Goal: Check status: Check status

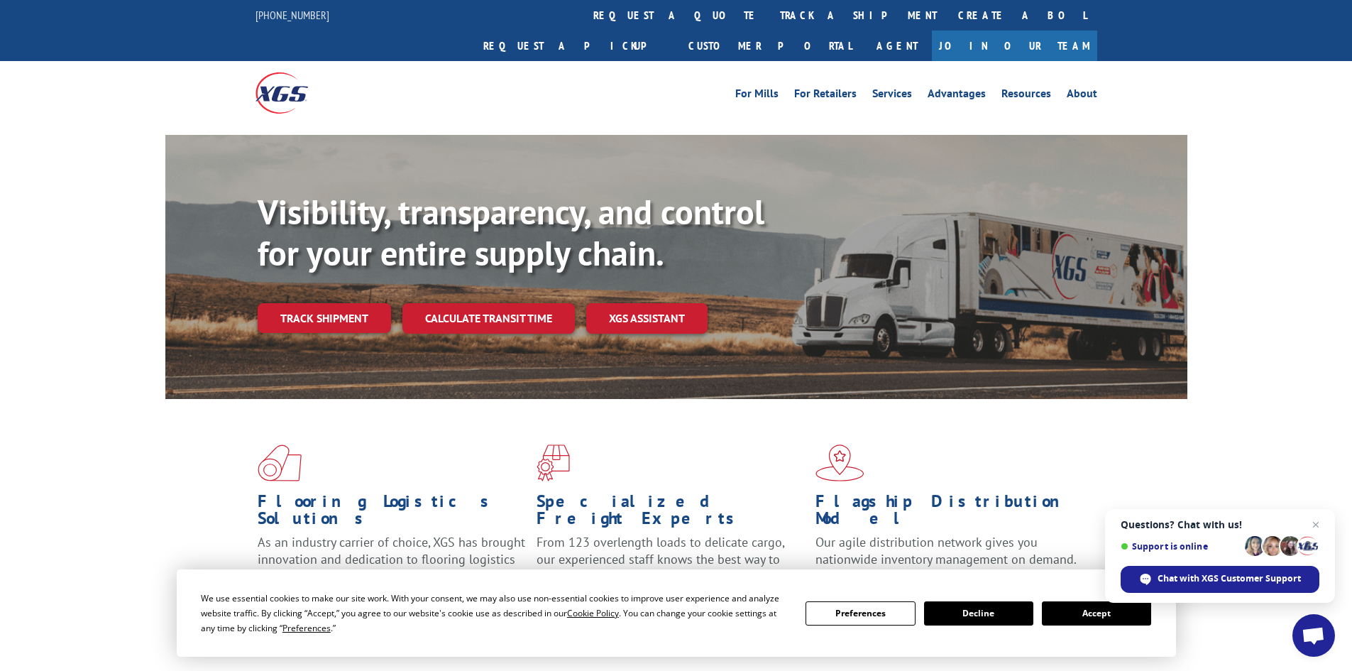
click at [332, 302] on div "Visibility, transparency, and control for your entire supply chain. Track shipm…" at bounding box center [723, 291] width 930 height 198
click at [329, 303] on link "Track shipment" at bounding box center [324, 318] width 133 height 30
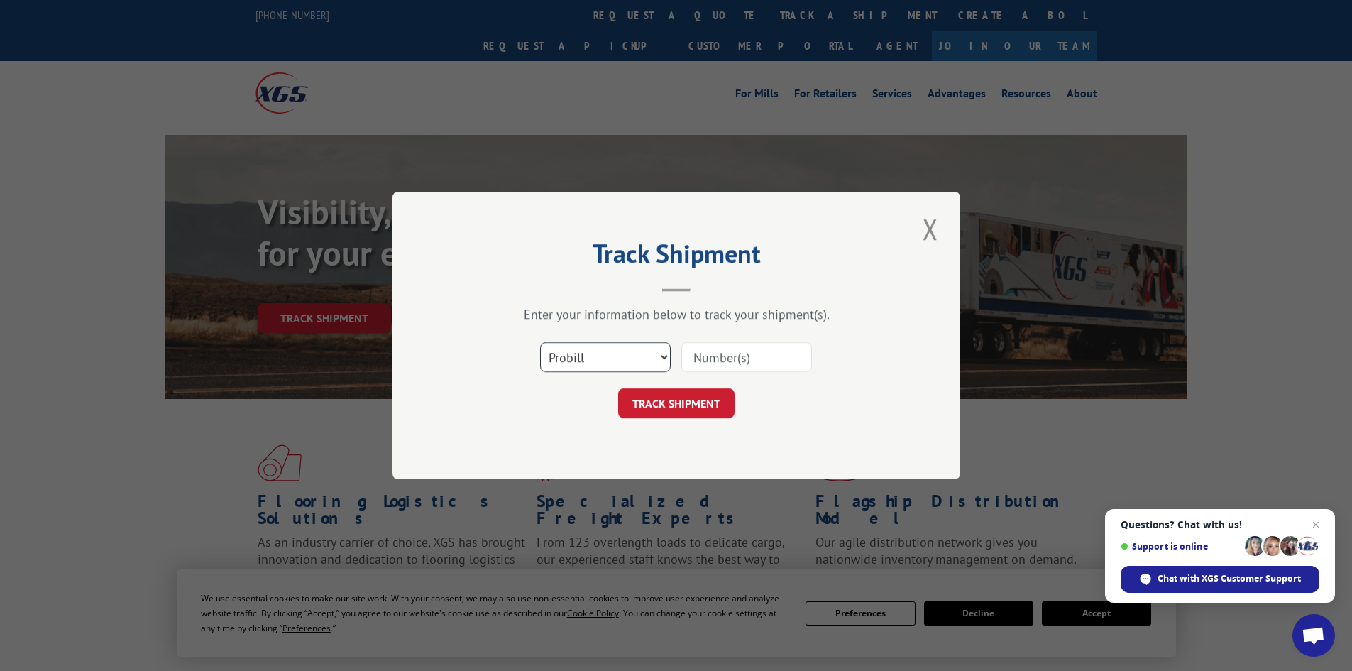
click at [631, 366] on select "Select category... Probill BOL PO" at bounding box center [605, 357] width 131 height 30
select select "po"
click at [540, 342] on select "Select category... Probill BOL PO" at bounding box center [605, 357] width 131 height 30
paste input "22508145"
type input "22508145"
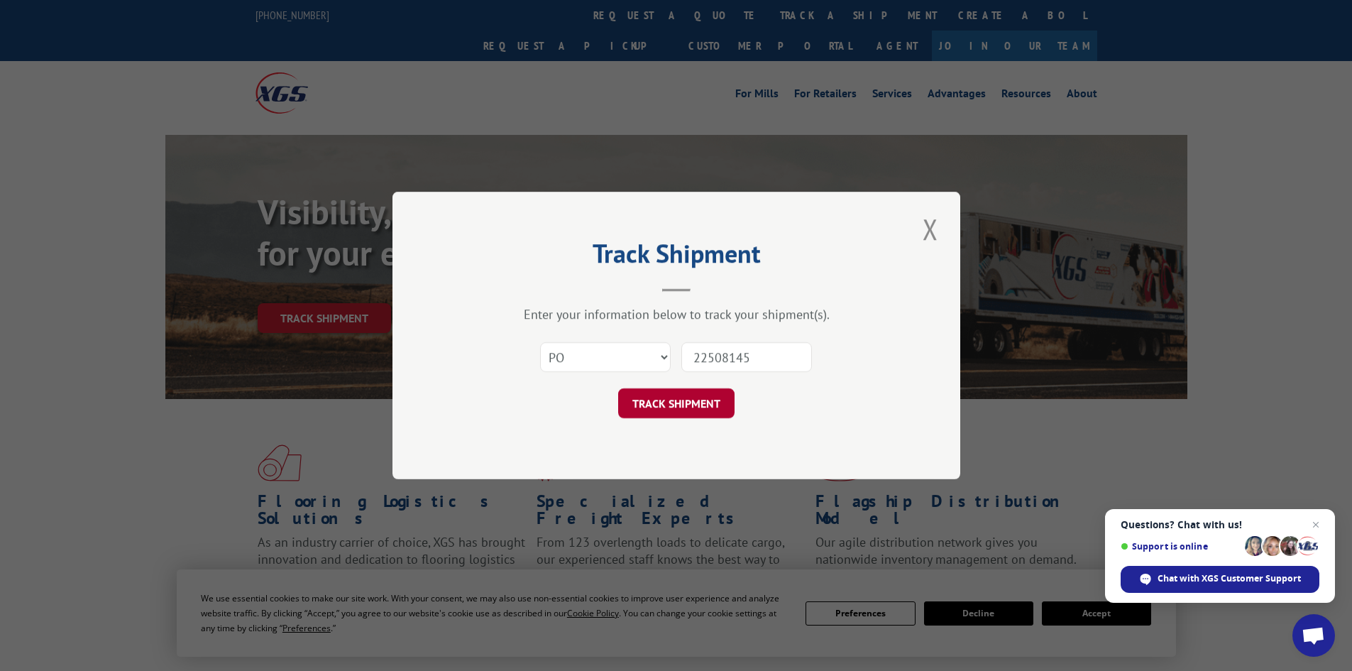
click at [710, 410] on button "TRACK SHIPMENT" at bounding box center [676, 403] width 116 height 30
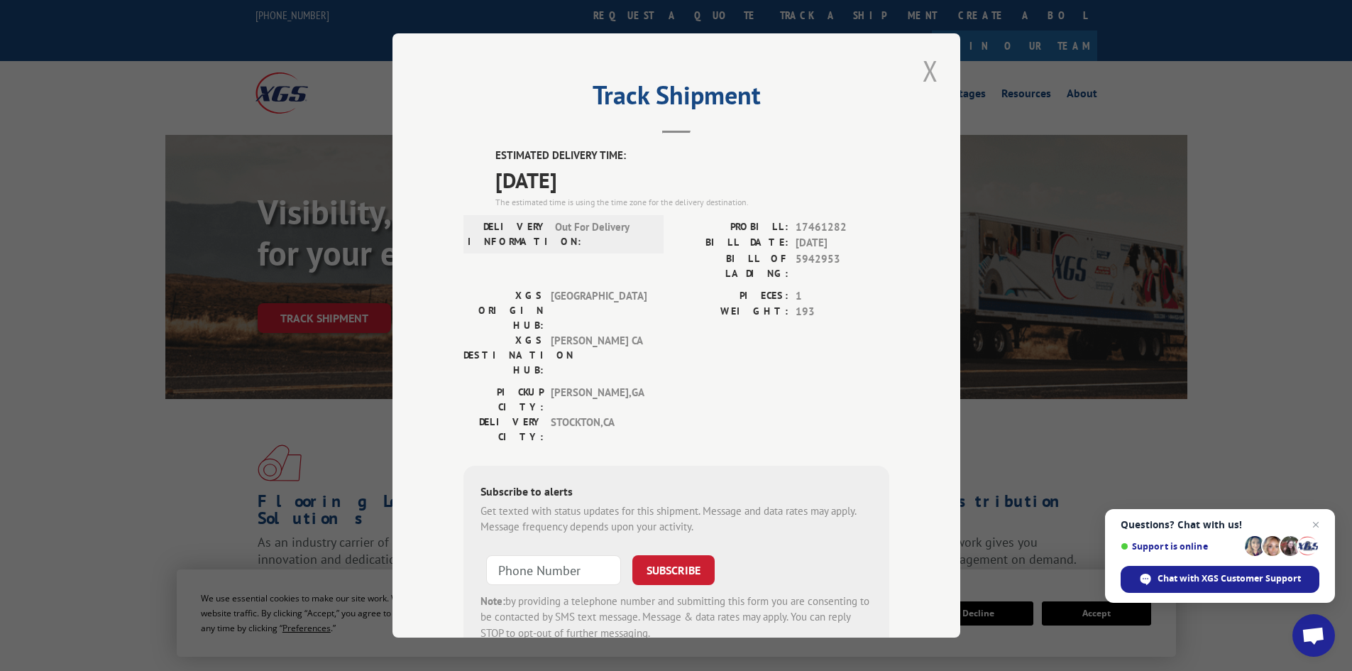
click at [928, 73] on button "Close modal" at bounding box center [930, 70] width 24 height 39
